Goal: Task Accomplishment & Management: Use online tool/utility

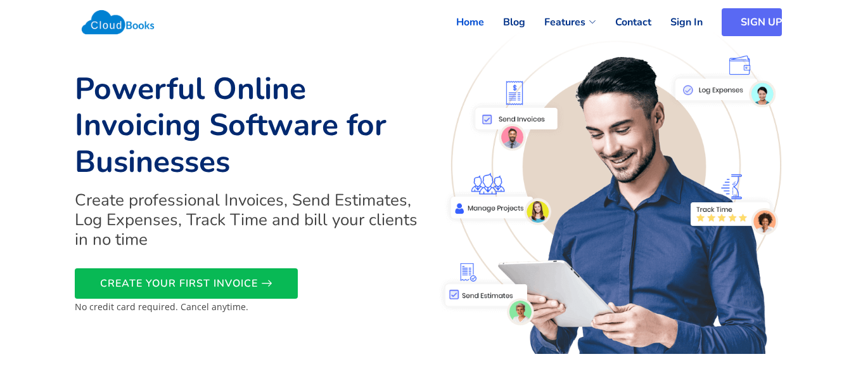
click at [723, 23] on link "SIGN UP" at bounding box center [752, 22] width 60 height 28
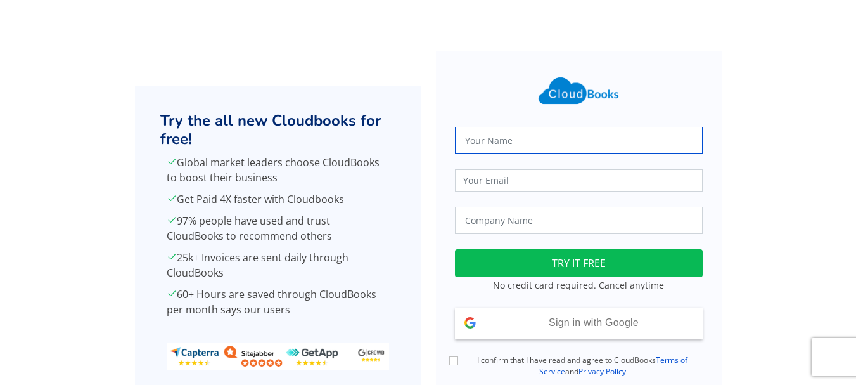
click at [512, 142] on input "text" at bounding box center [579, 140] width 248 height 27
type input "Abhishek Singh"
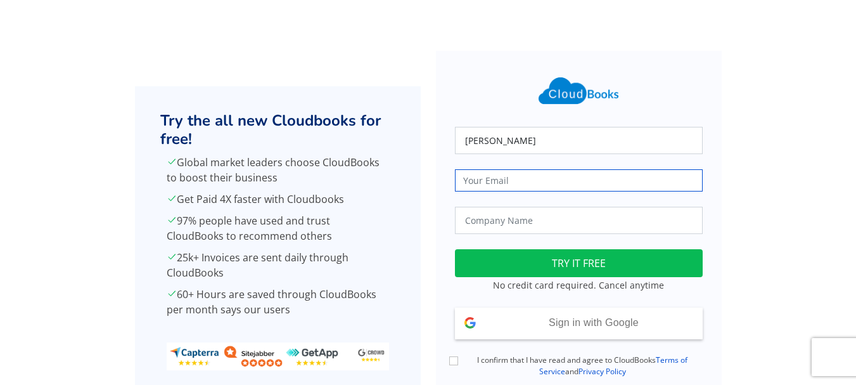
click at [517, 181] on input "email" at bounding box center [579, 180] width 248 height 22
type input "trueharvestfarm@gmail.com"
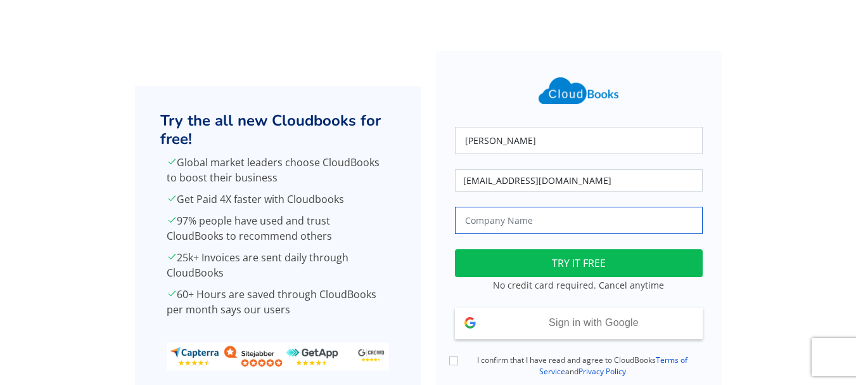
click at [506, 222] on input "text" at bounding box center [579, 220] width 248 height 27
type input "True Harvest Farms"
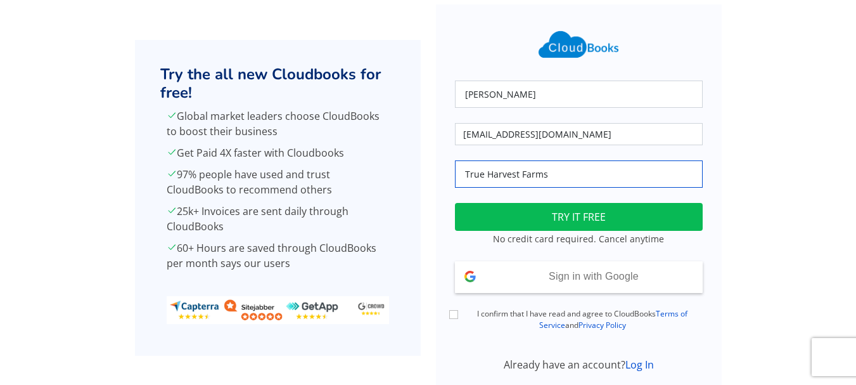
scroll to position [91, 0]
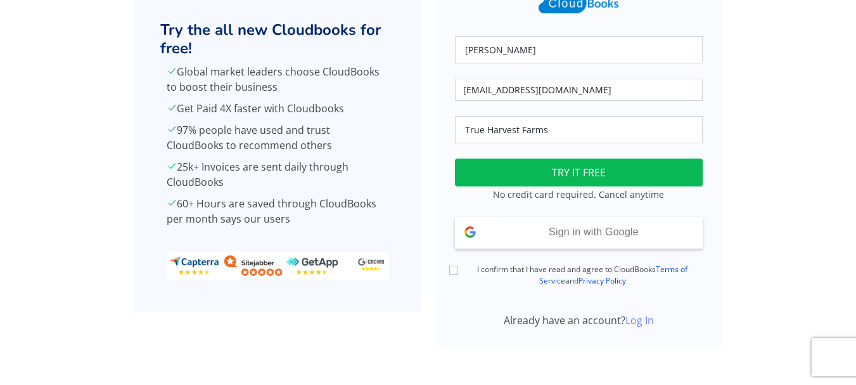
click at [635, 321] on link "Log In" at bounding box center [640, 320] width 29 height 14
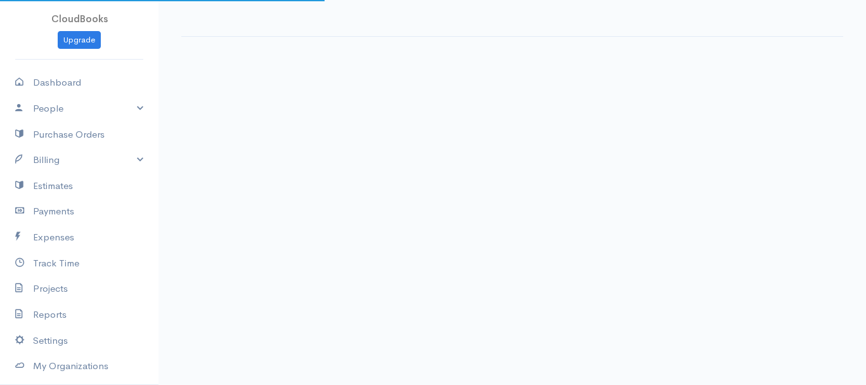
select select "365"
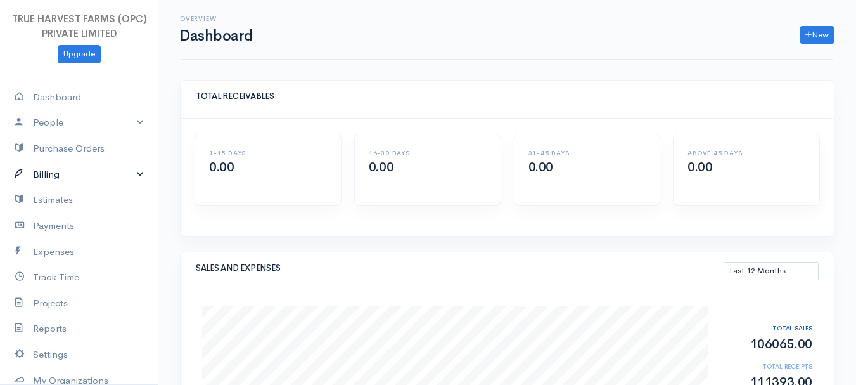
click at [130, 176] on link "Billing" at bounding box center [79, 175] width 158 height 26
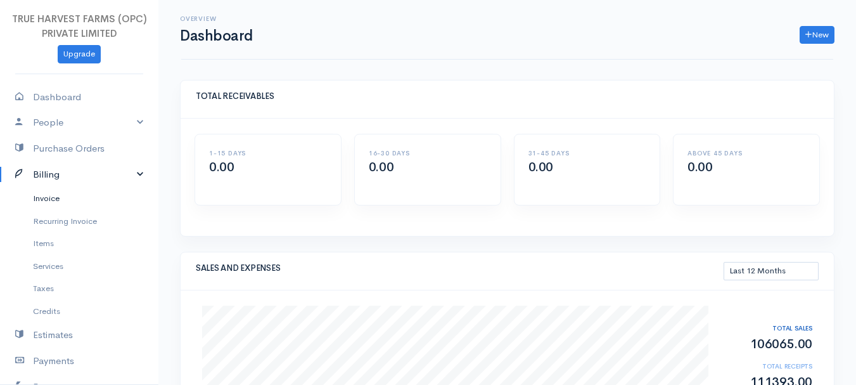
click at [51, 200] on link "Invoice" at bounding box center [79, 198] width 158 height 23
